Goal: Information Seeking & Learning: Learn about a topic

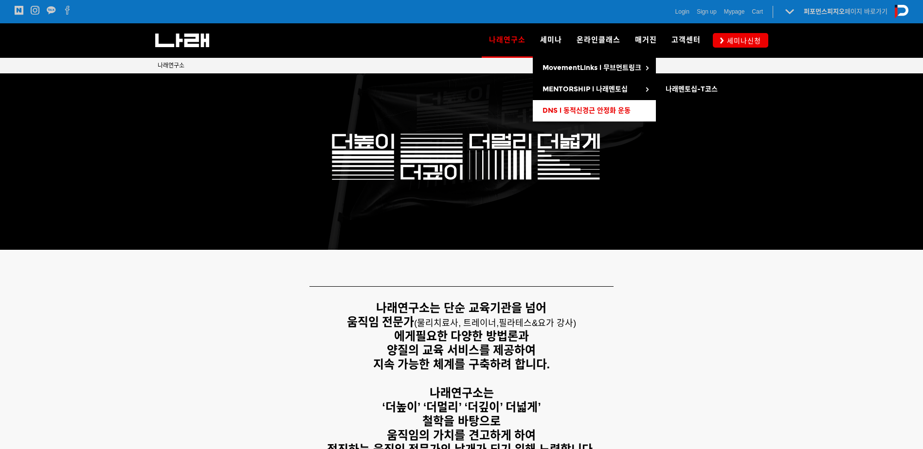
click at [600, 105] on link "DNS l 동적신경근 안정화 운동" at bounding box center [594, 110] width 123 height 21
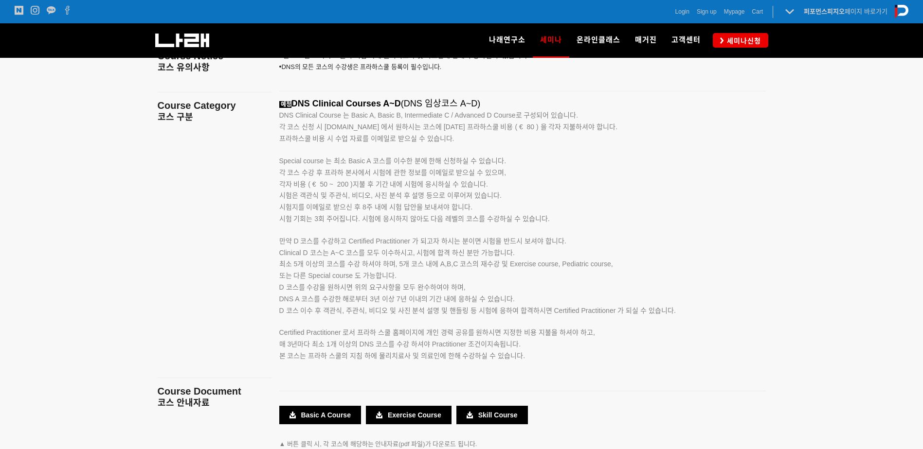
scroll to position [1556, 0]
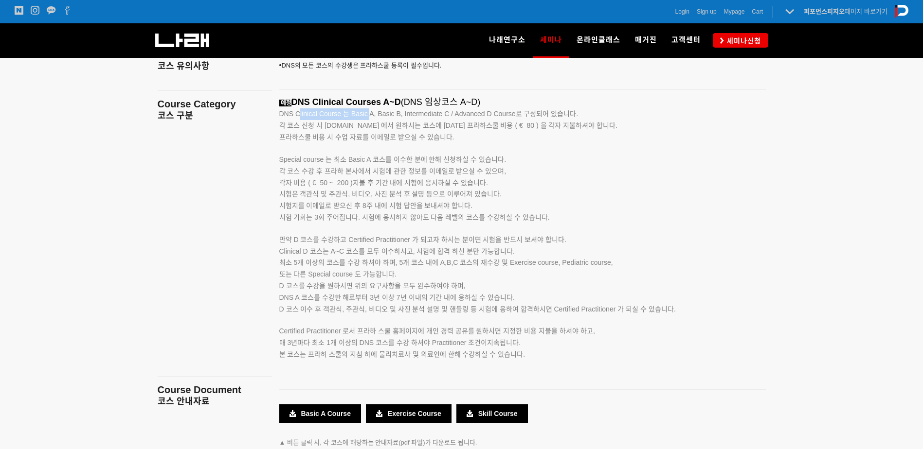
drag, startPoint x: 299, startPoint y: 110, endPoint x: 369, endPoint y: 120, distance: 70.7
click at [369, 120] on p "DNS Clinical Course 는 Basic A, Basic B, Intermediate C / Advanced D Course로 구성되…" at bounding box center [510, 114] width 462 height 12
click at [347, 124] on span "각 코스 신청 시 [DOMAIN_NAME] 에서 원하시는 코스에 [DATE] 프라하스쿨 비용 ( € 80 ) 을 각자 지불하셔야 합니다." at bounding box center [448, 126] width 339 height 8
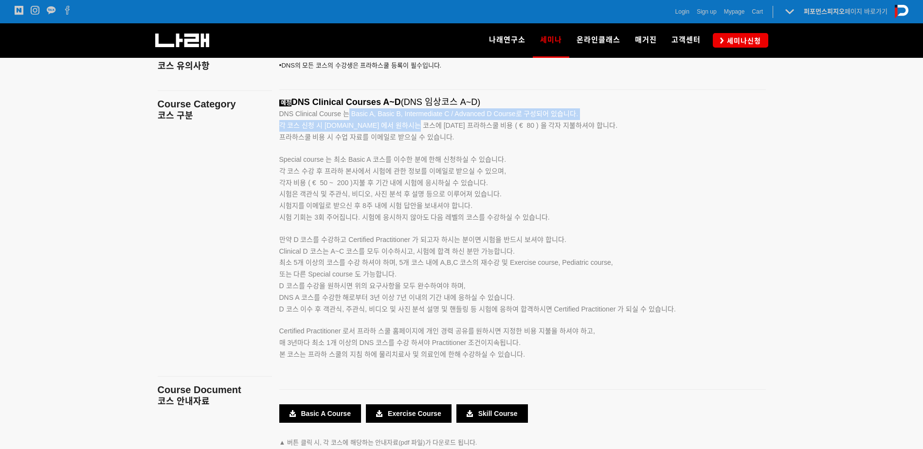
drag, startPoint x: 349, startPoint y: 116, endPoint x: 409, endPoint y: 125, distance: 60.1
click at [409, 125] on div "예정 DNS Clinical Courses A~D (DNS 임상코스 A~D) DNS Clinical Course 는 Basic A, Basic…" at bounding box center [510, 239] width 462 height 285
click at [409, 125] on span "각 코스 신청 시 [DOMAIN_NAME] 에서 원하시는 코스에 [DATE] 프라하스쿨 비용 ( € 80 ) 을 각자 지불하셔야 합니다." at bounding box center [448, 126] width 339 height 8
drag, startPoint x: 402, startPoint y: 113, endPoint x: 472, endPoint y: 122, distance: 71.0
click at [475, 120] on div "예정 DNS Clinical Courses A~D (DNS 임상코스 A~D) DNS Clinical Course 는 Basic A, Basic…" at bounding box center [510, 239] width 462 height 285
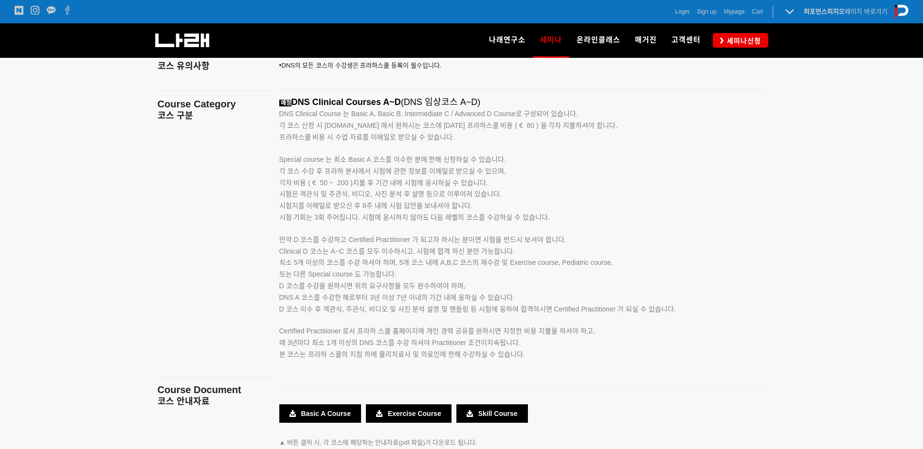
drag, startPoint x: 472, startPoint y: 122, endPoint x: 450, endPoint y: 141, distance: 29.3
click at [451, 141] on span "프라하스쿨 비용 시 수업 자료를 이메일로 받으실 수 있습니다." at bounding box center [366, 137] width 175 height 8
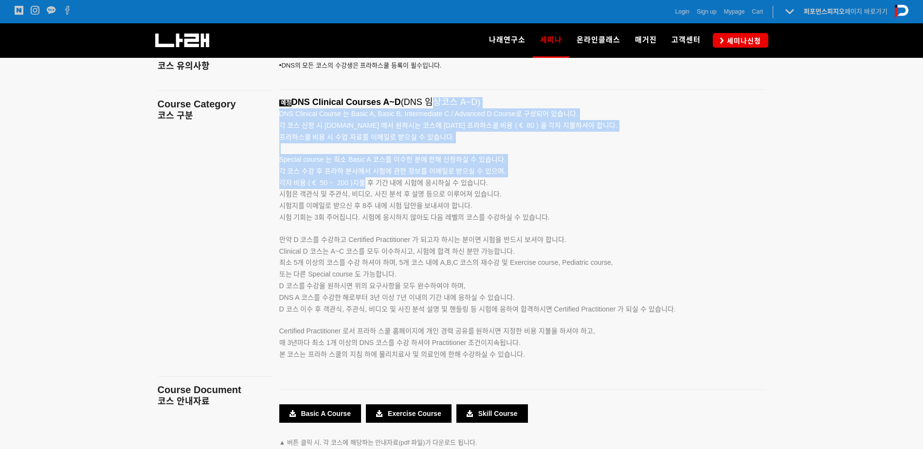
drag, startPoint x: 437, startPoint y: 105, endPoint x: 360, endPoint y: 179, distance: 106.6
click at [360, 179] on div "예정 DNS Clinical Courses A~D (DNS 임상코스 A~D) DNS Clinical Course 는 Basic A, Basic…" at bounding box center [510, 239] width 462 height 285
drag, startPoint x: 360, startPoint y: 179, endPoint x: 348, endPoint y: 185, distance: 13.7
click at [349, 182] on span "각자 비용 ( € 50 ~ 200 )지불 후 기간 내에 시험에 응시하실 수 있습니다." at bounding box center [383, 183] width 209 height 8
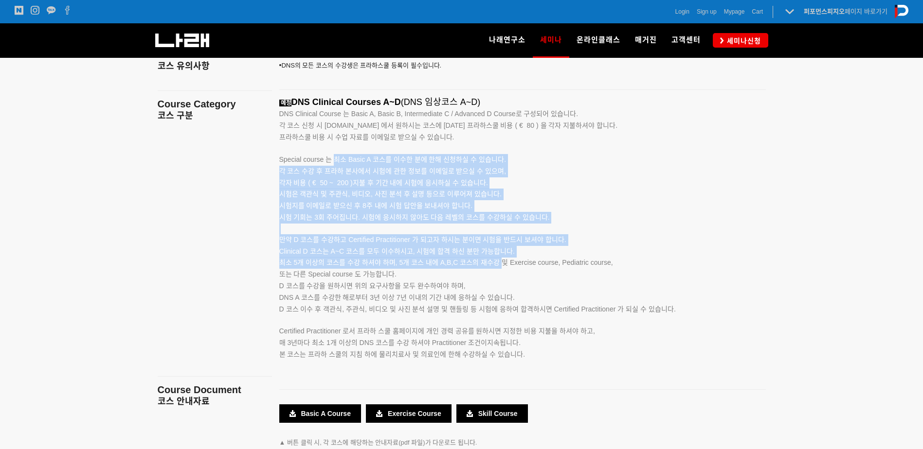
drag, startPoint x: 334, startPoint y: 165, endPoint x: 503, endPoint y: 261, distance: 194.8
click at [503, 261] on div "예정 DNS Clinical Courses A~D (DNS 임상코스 A~D) DNS Clinical Course 는 Basic A, Basic…" at bounding box center [510, 239] width 462 height 285
click at [503, 261] on span "최소 5개 이상의 코스를 수강 하셔야 하며, 5개 코스 내에 A,B,C 코스의 재수강 및 Exercise course, Pediatric co…" at bounding box center [446, 263] width 334 height 8
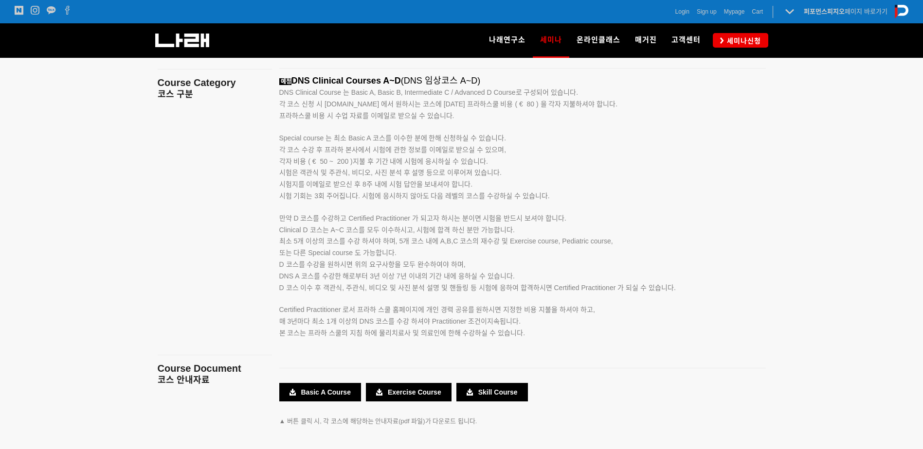
scroll to position [1604, 0]
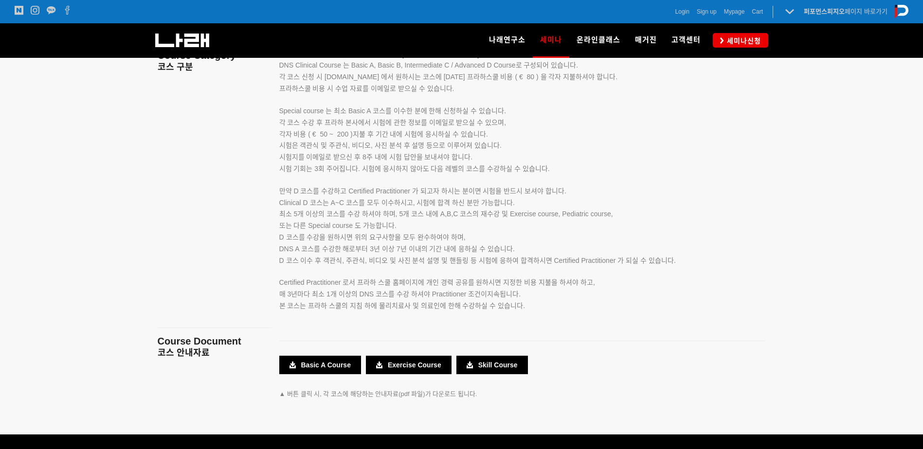
drag, startPoint x: 333, startPoint y: 295, endPoint x: 575, endPoint y: 291, distance: 241.8
click at [575, 291] on p "Certified Practitioner 로서 프라하 스쿨 홈페이지에 개인 경력 공유를 원하시면 지정한 비용 지불을 하셔야 하고, 매 3년마다…" at bounding box center [510, 284] width 462 height 34
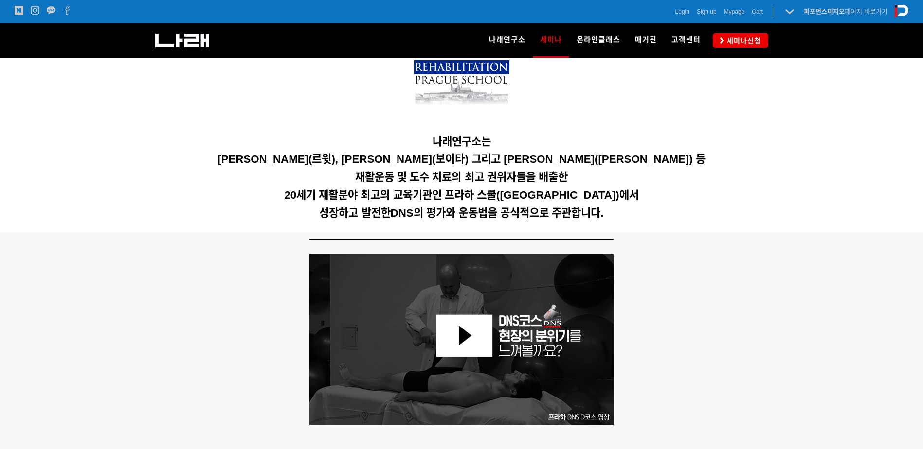
scroll to position [48, 0]
